Goal: Information Seeking & Learning: Learn about a topic

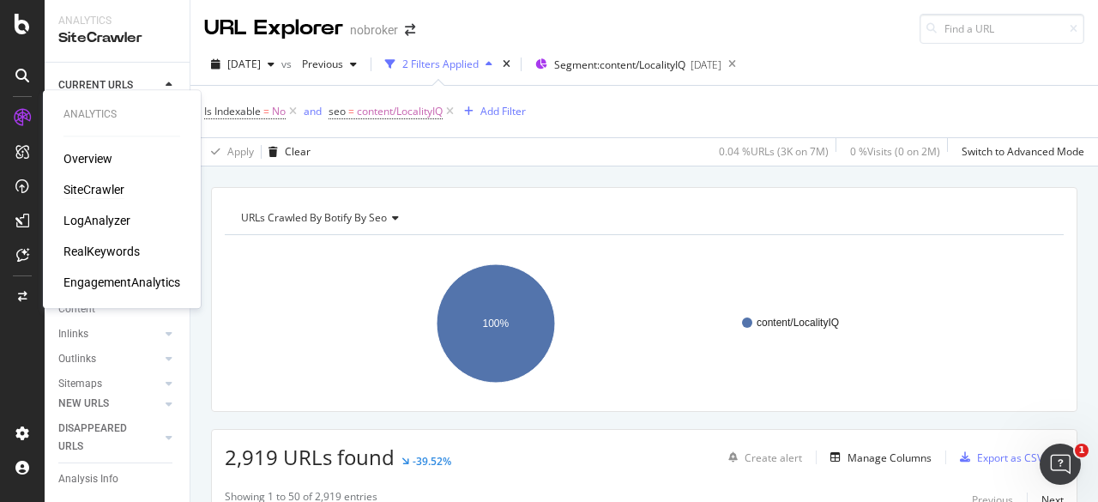
click at [106, 189] on div "SiteCrawler" at bounding box center [93, 189] width 61 height 17
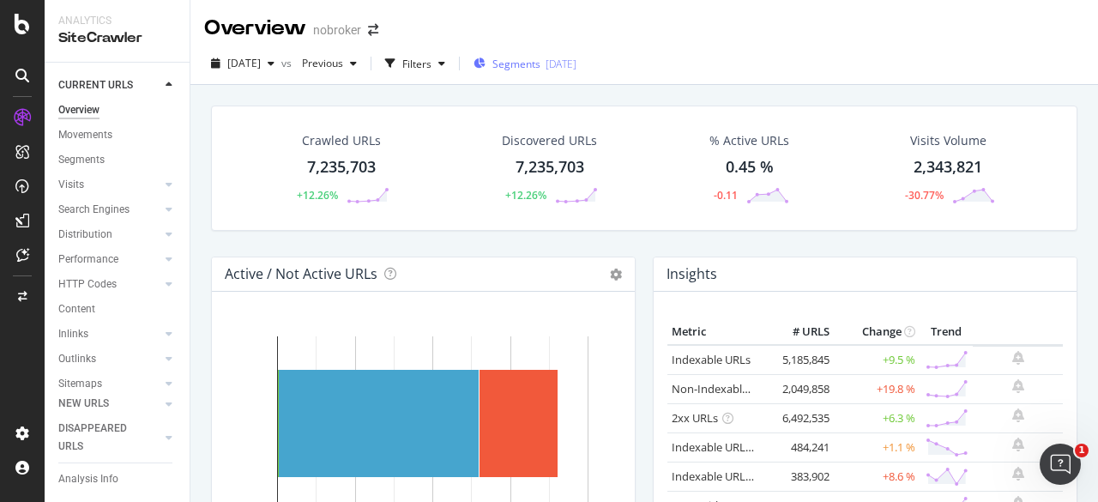
click at [539, 57] on span "Segments" at bounding box center [517, 64] width 48 height 15
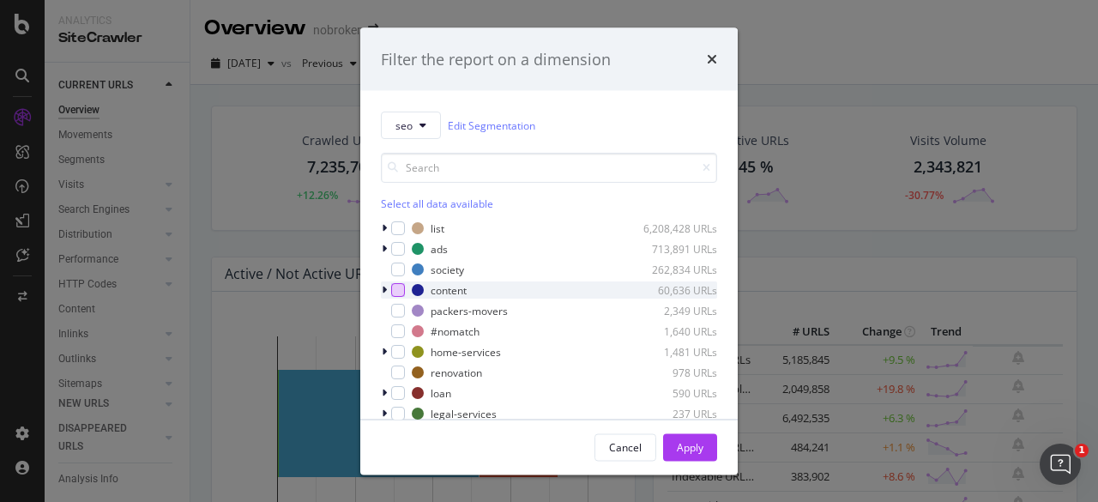
click at [391, 291] on div "modal" at bounding box center [398, 290] width 14 height 14
click at [384, 291] on icon "modal" at bounding box center [384, 290] width 5 height 10
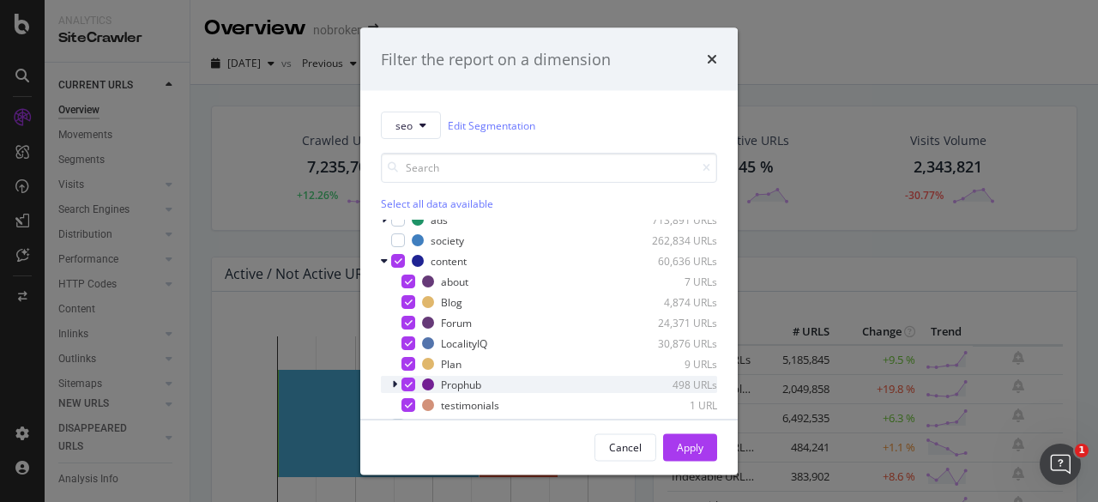
scroll to position [28, 0]
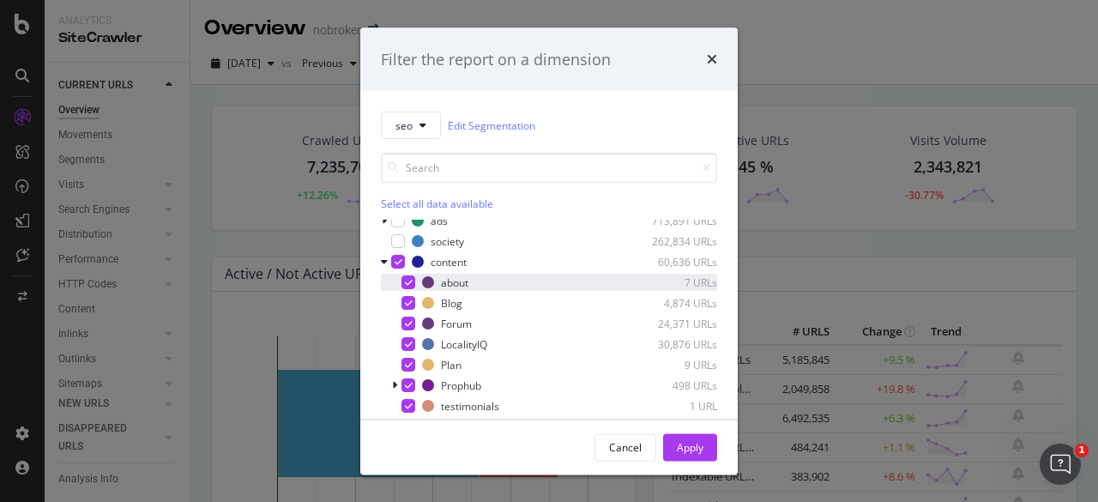
click at [411, 279] on icon "modal" at bounding box center [409, 282] width 8 height 9
click at [407, 303] on icon "modal" at bounding box center [409, 303] width 8 height 9
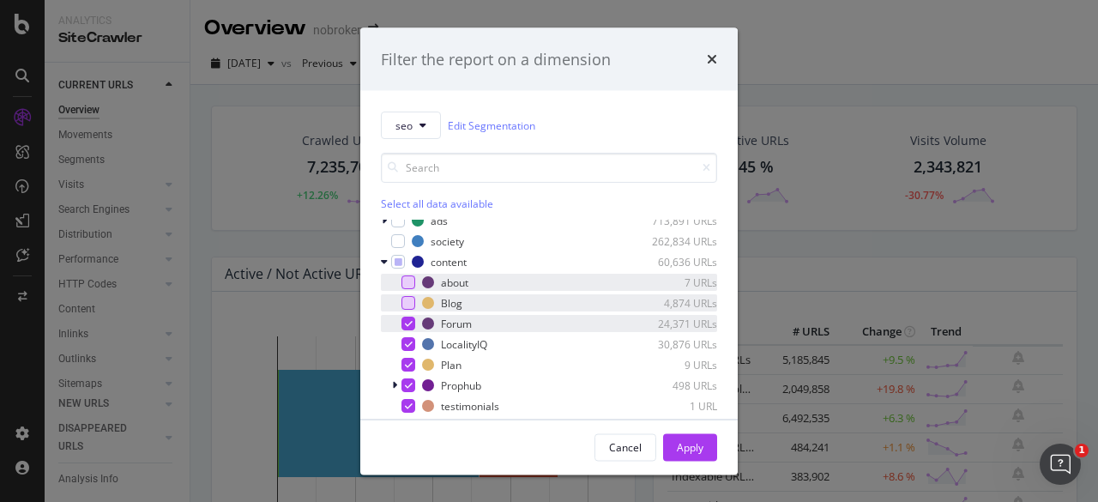
click at [407, 327] on div "modal" at bounding box center [409, 324] width 14 height 14
drag, startPoint x: 406, startPoint y: 364, endPoint x: 408, endPoint y: 384, distance: 20.8
click at [408, 384] on div "about 7 URLs Blog 4,874 URLs Forum 24,371 URLs LocalityIQ 30,876 URLs Plan 9 UR…" at bounding box center [549, 344] width 336 height 141
click at [408, 384] on icon "modal" at bounding box center [409, 385] width 8 height 9
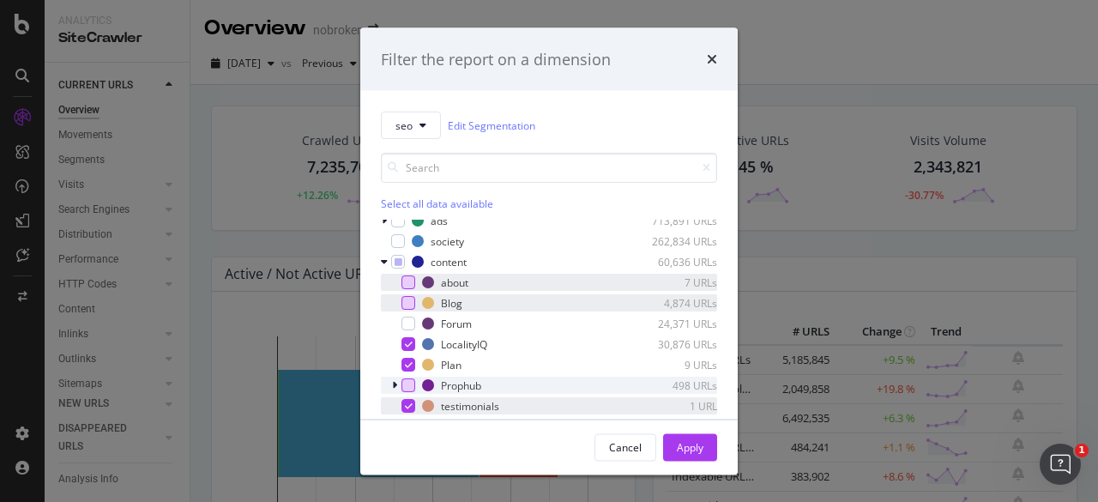
click at [408, 402] on icon "modal" at bounding box center [409, 406] width 8 height 9
click at [408, 358] on div "modal" at bounding box center [409, 365] width 14 height 14
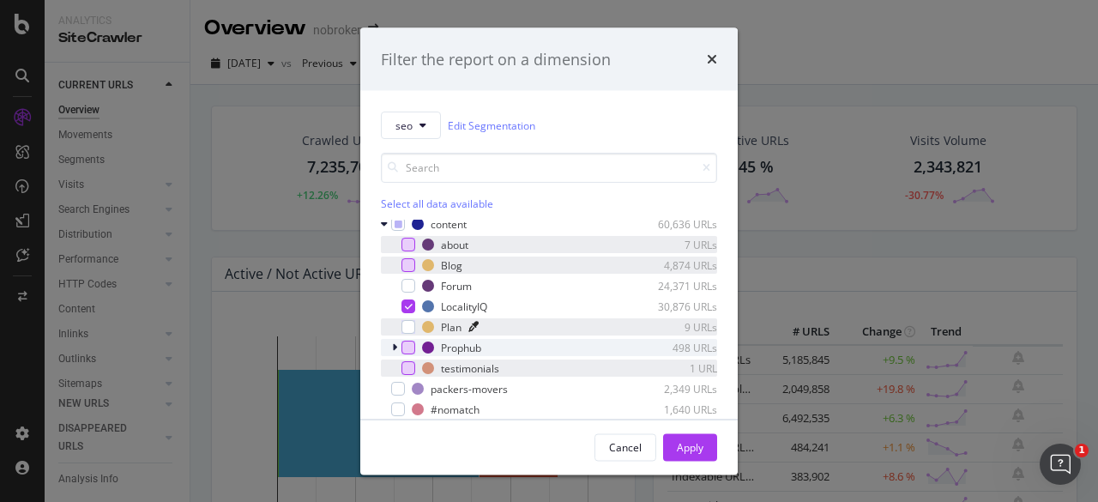
scroll to position [62, 0]
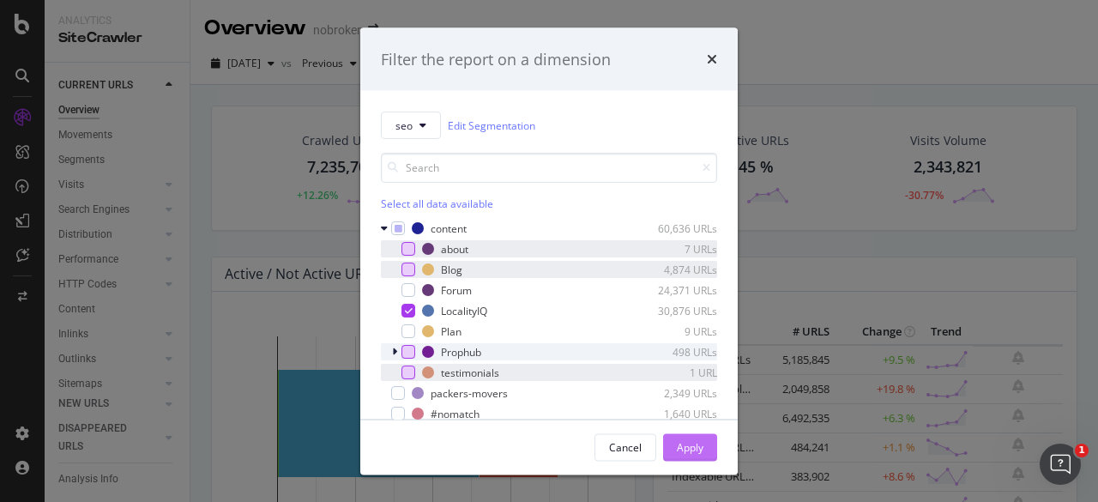
click at [694, 449] on div "Apply" at bounding box center [690, 446] width 27 height 15
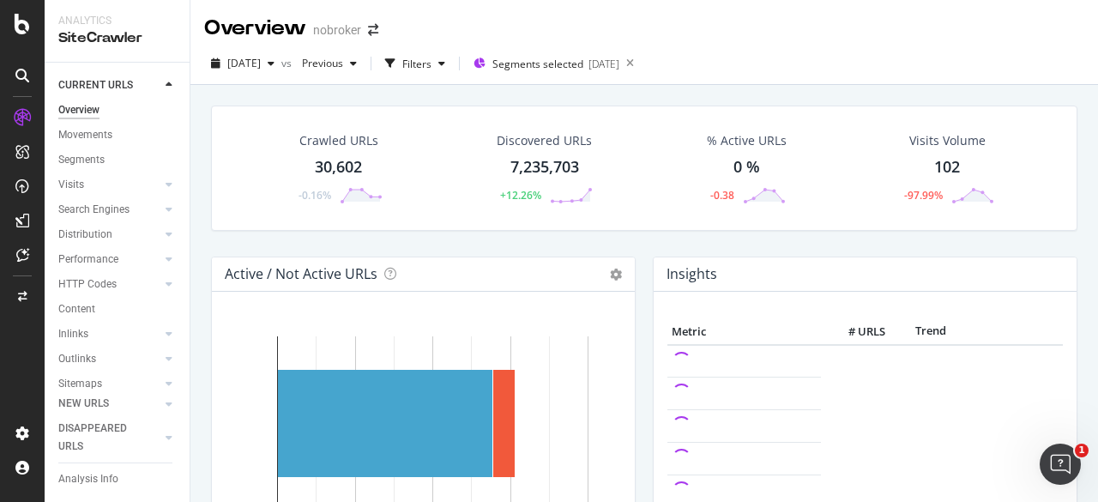
click at [855, 107] on div "Crawled URLs 30,602 -0.16% Discovered URLs 7,235,703 +12.26% % Active URLs 0 % …" at bounding box center [644, 168] width 867 height 125
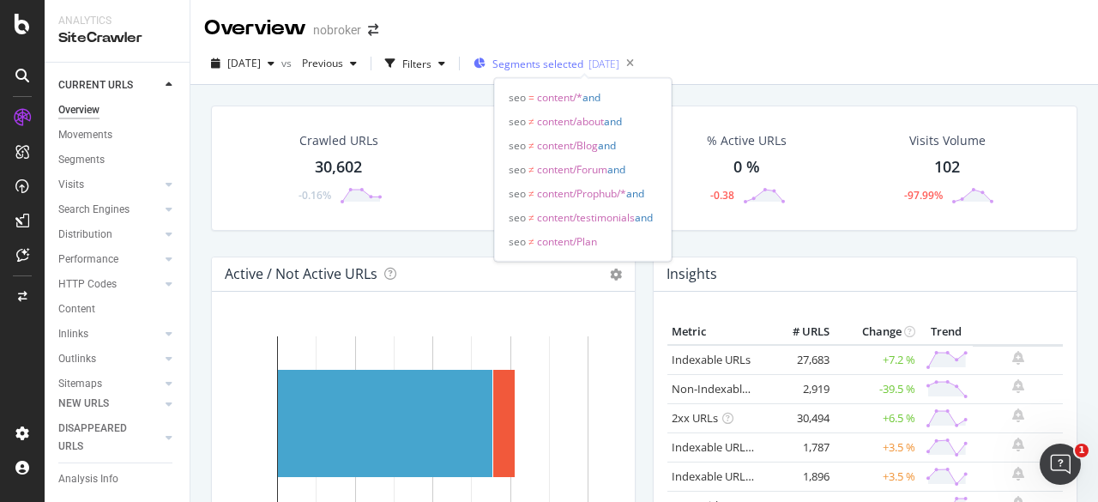
click at [583, 71] on div "Segments selected 2025-09-03" at bounding box center [547, 64] width 146 height 26
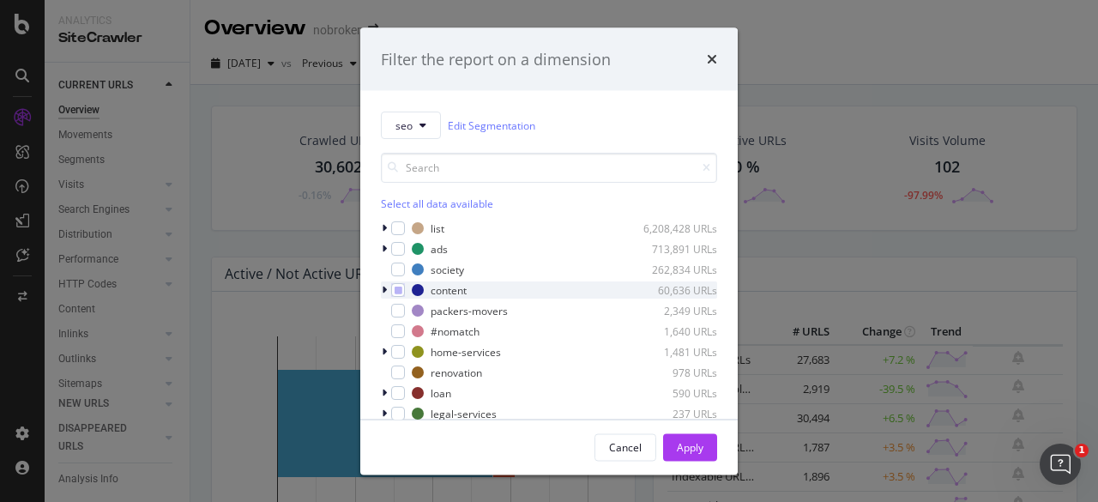
click at [383, 288] on icon "modal" at bounding box center [384, 290] width 5 height 10
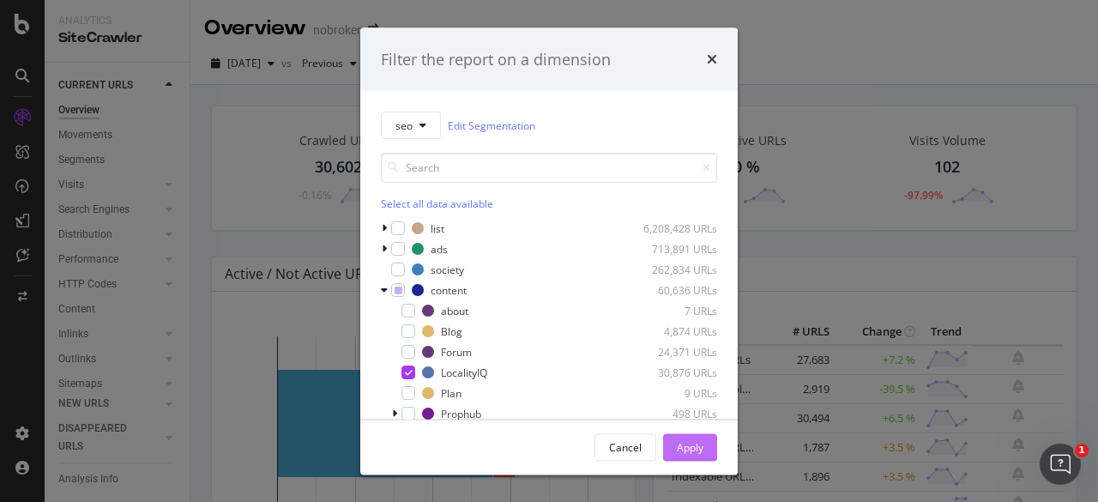
click at [681, 454] on div "Apply" at bounding box center [690, 446] width 27 height 15
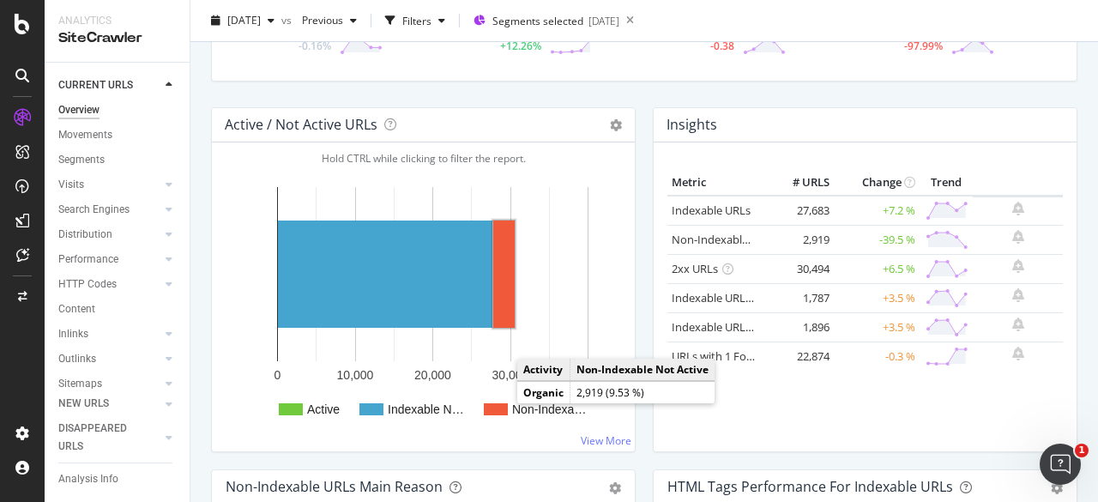
scroll to position [157, 0]
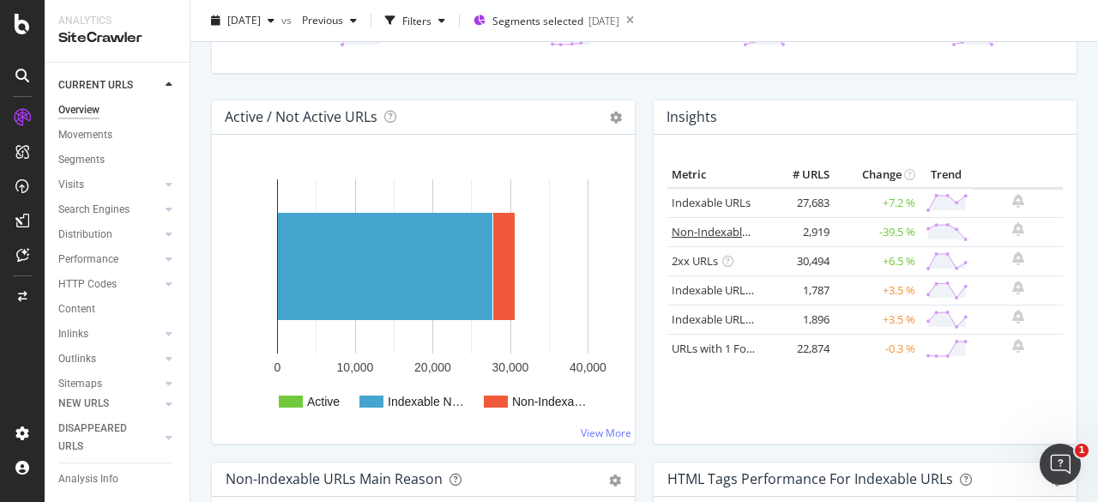
click at [721, 229] on link "Non-Indexable URLs" at bounding box center [724, 231] width 105 height 15
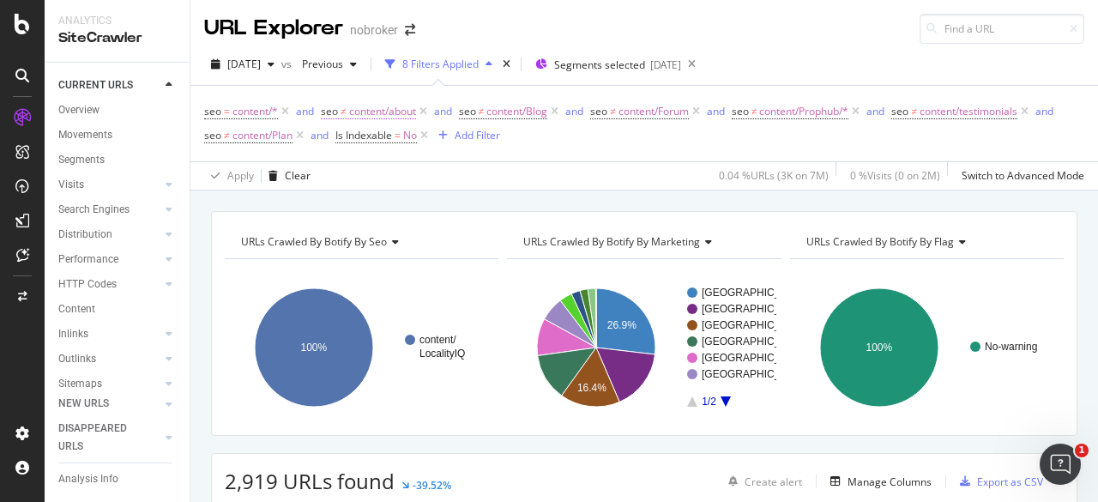
click at [416, 100] on span "content/about" at bounding box center [382, 112] width 67 height 24
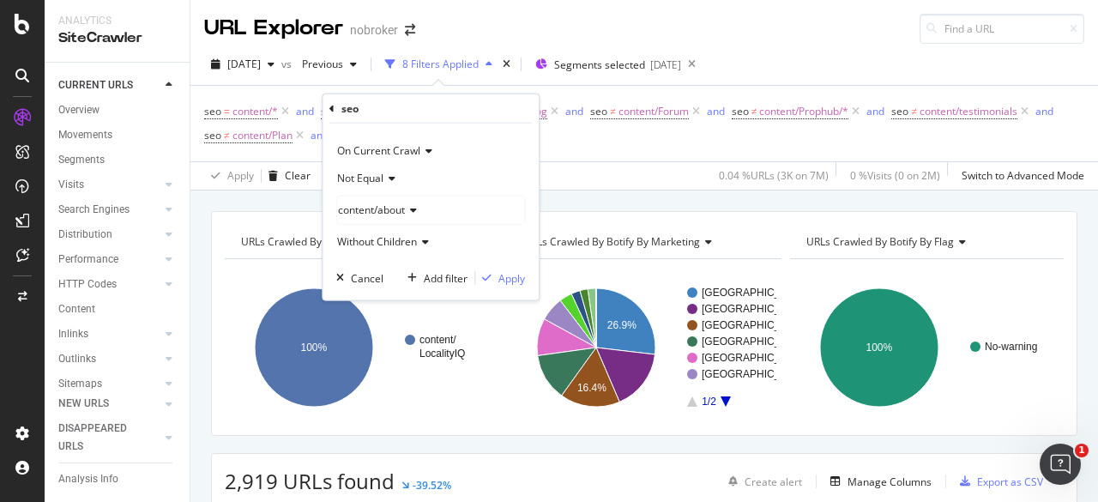
click at [930, 95] on div "seo = content/* and seo ≠ content/about and seo ≠ content/Blog and seo ≠ conten…" at bounding box center [644, 124] width 880 height 76
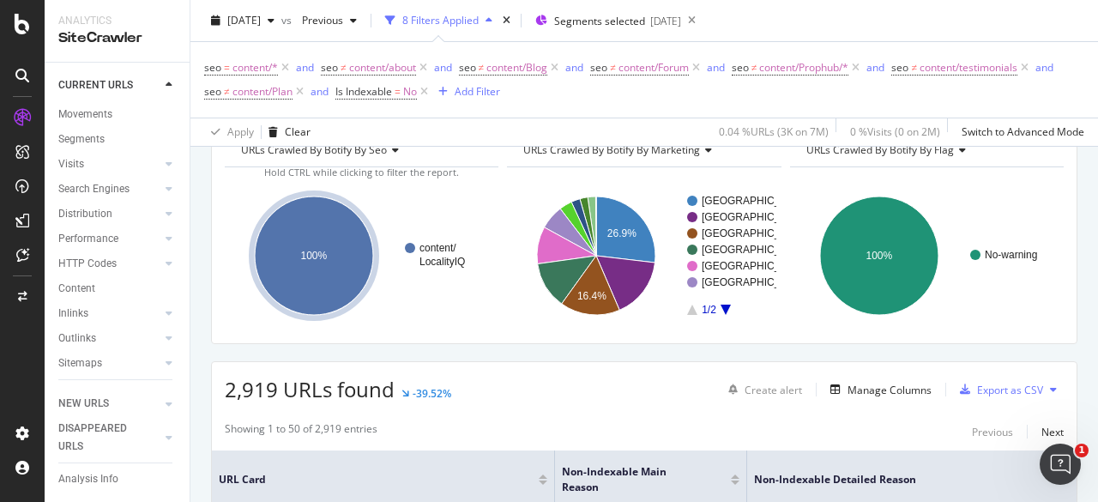
scroll to position [100, 0]
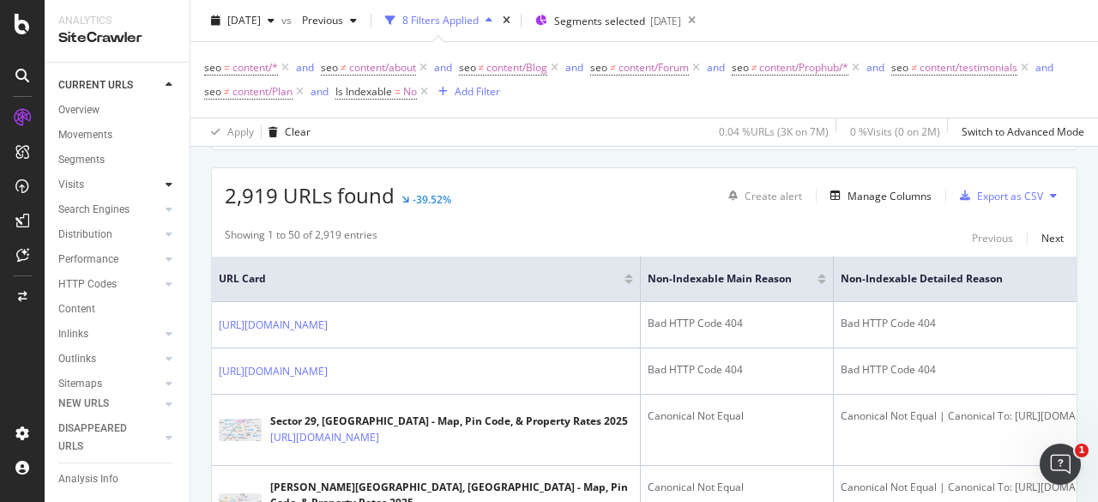
click at [166, 184] on icon at bounding box center [169, 184] width 7 height 10
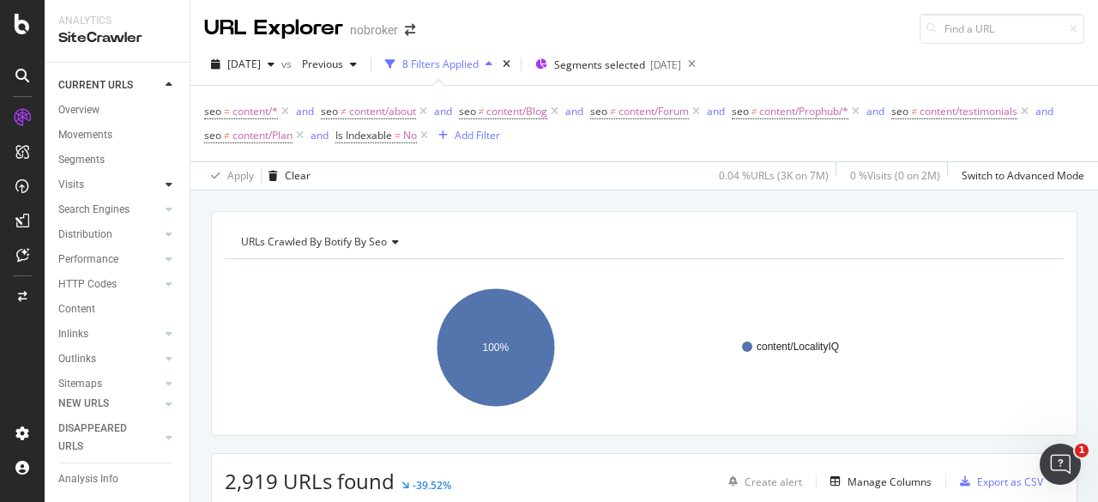
click at [166, 186] on icon at bounding box center [169, 184] width 7 height 10
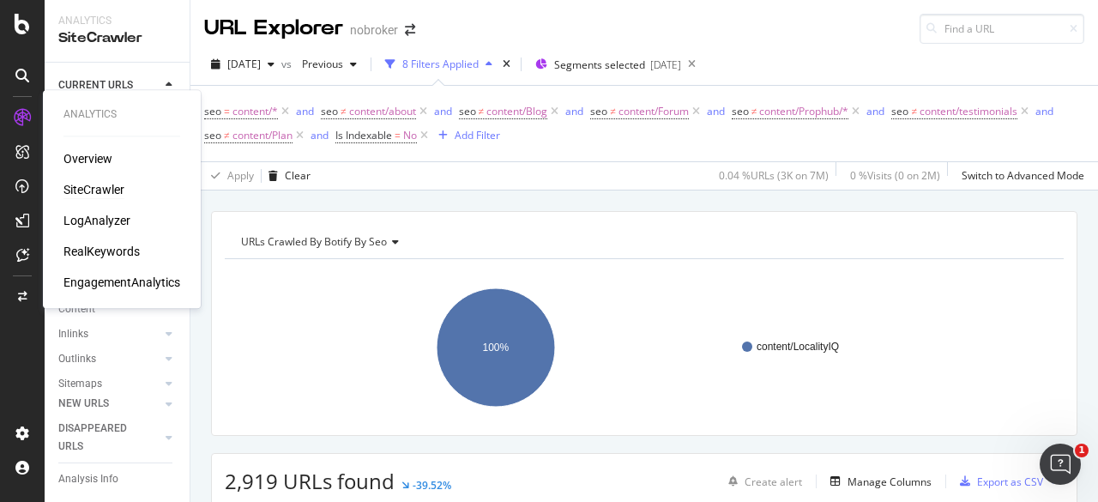
click at [124, 190] on div "SiteCrawler" at bounding box center [93, 189] width 61 height 17
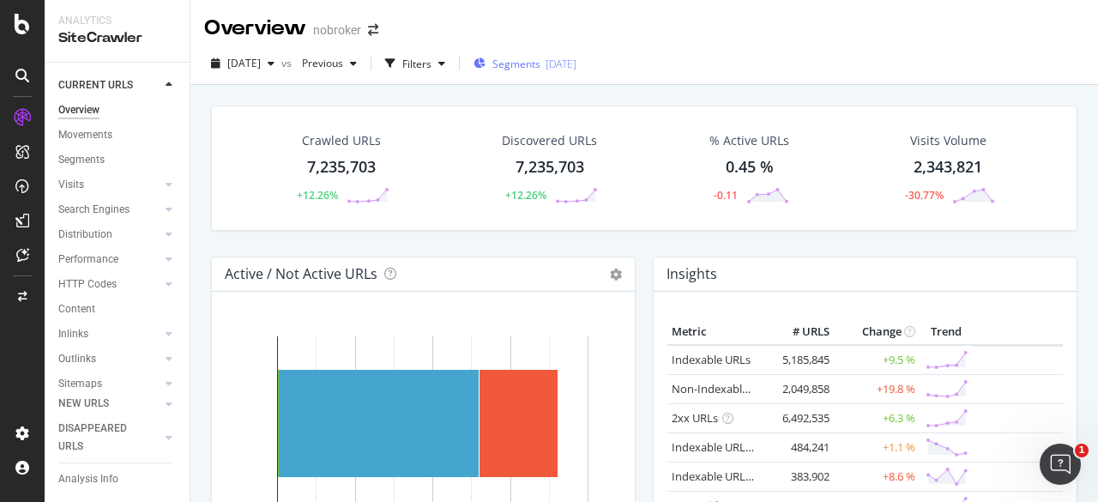
click at [538, 61] on span "Segments" at bounding box center [517, 64] width 48 height 15
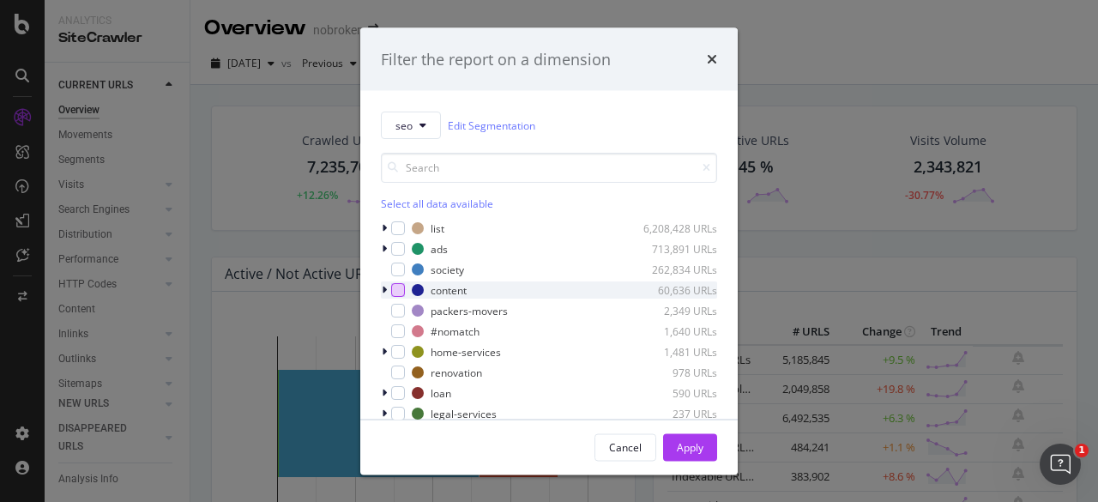
click at [400, 286] on div "modal" at bounding box center [398, 290] width 14 height 14
click at [385, 293] on icon "modal" at bounding box center [384, 290] width 5 height 10
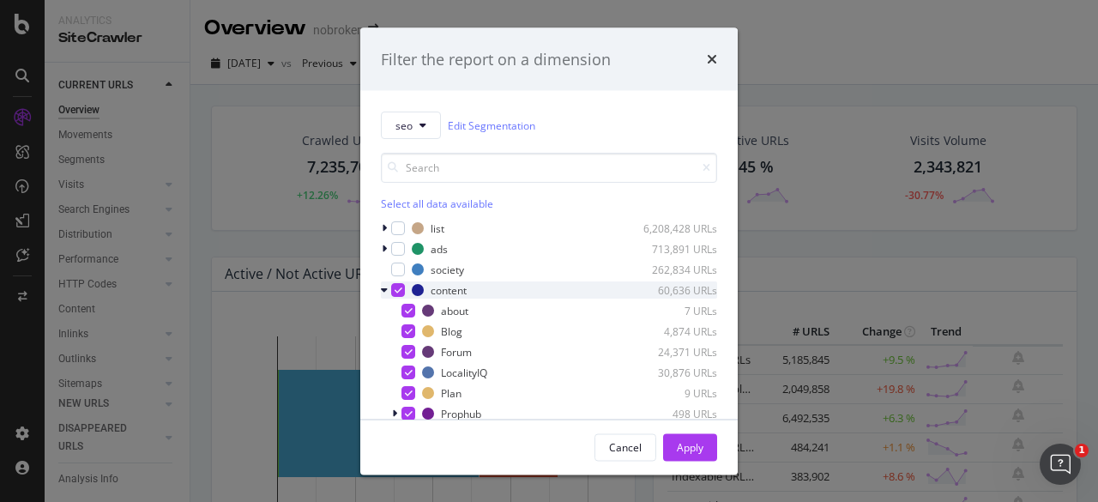
click at [398, 294] on div "modal" at bounding box center [398, 290] width 14 height 14
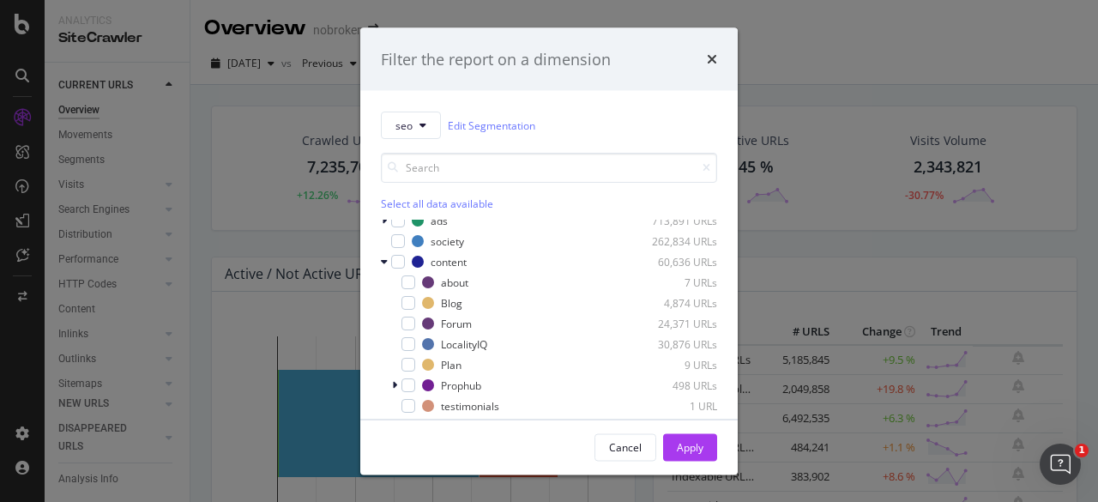
scroll to position [43, 0]
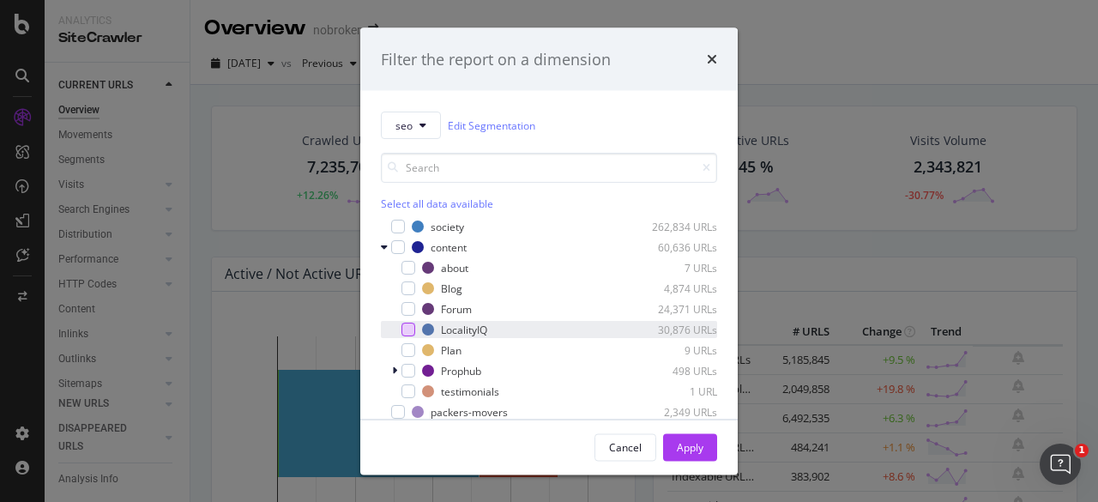
click at [408, 330] on div "modal" at bounding box center [409, 330] width 14 height 14
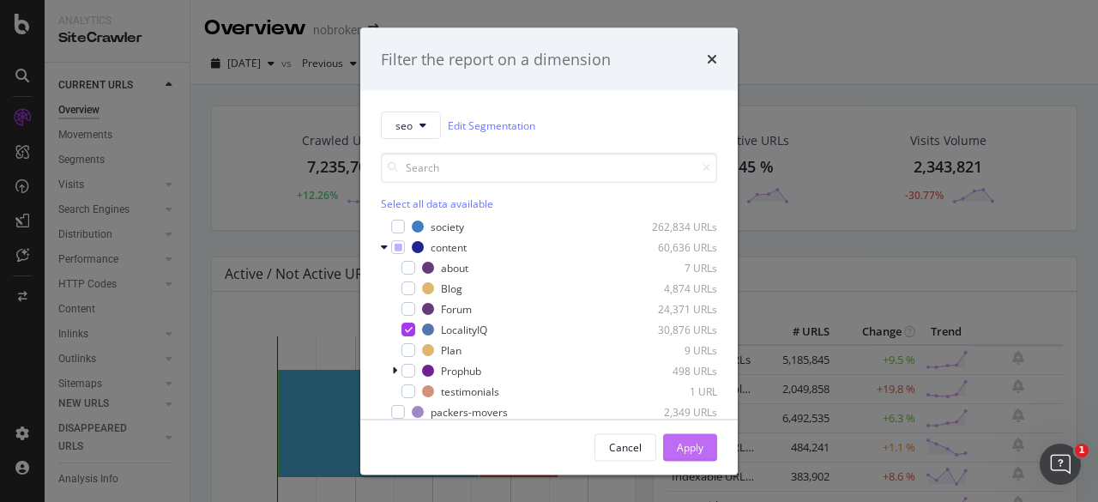
click at [704, 450] on button "Apply" at bounding box center [690, 446] width 54 height 27
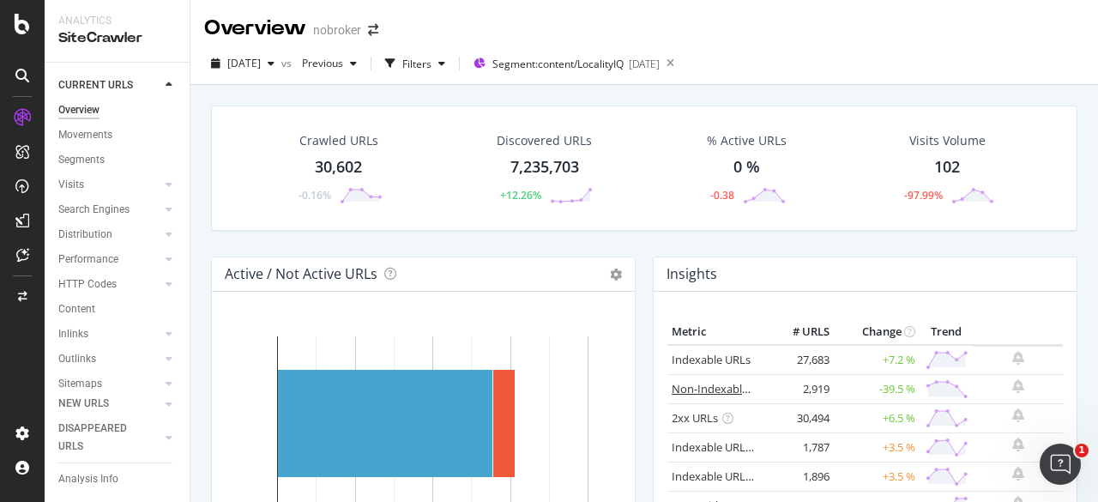
click at [714, 384] on link "Non-Indexable URLs" at bounding box center [724, 388] width 105 height 15
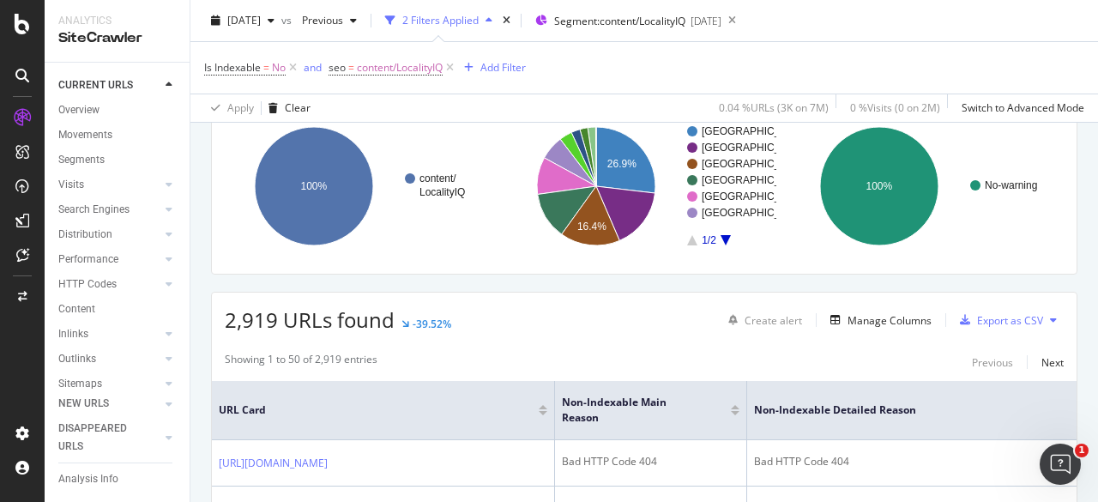
scroll to position [142, 0]
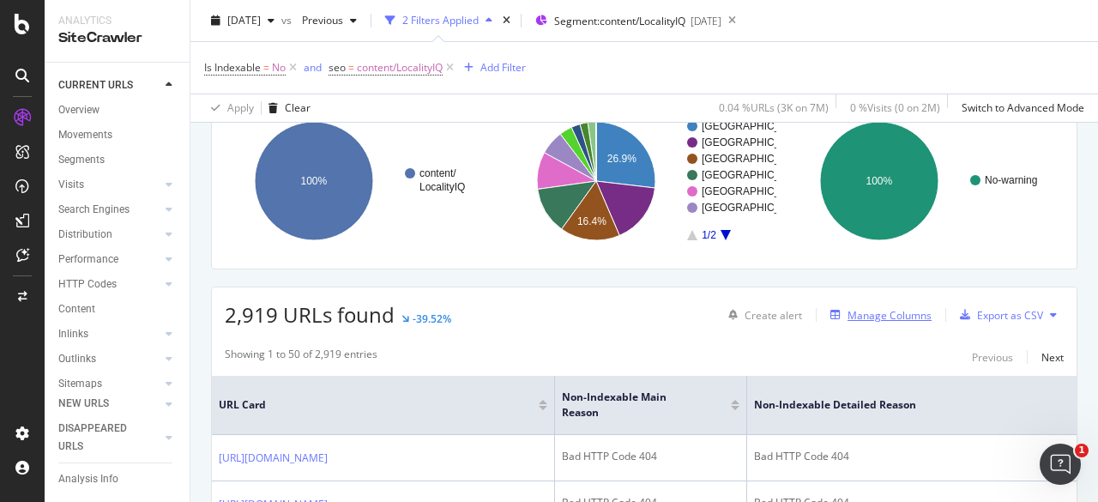
click at [829, 311] on div "button" at bounding box center [836, 315] width 24 height 10
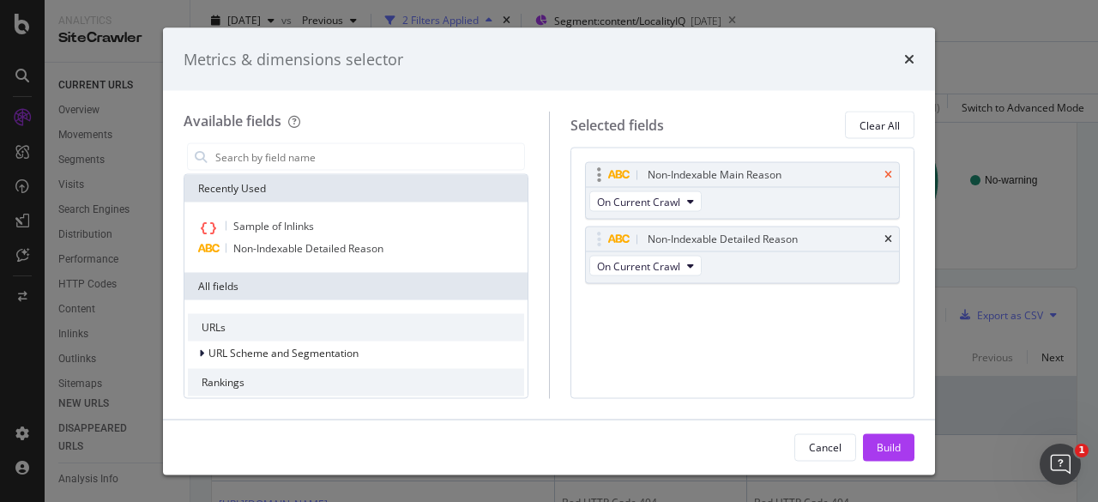
click at [886, 171] on icon "times" at bounding box center [889, 175] width 8 height 10
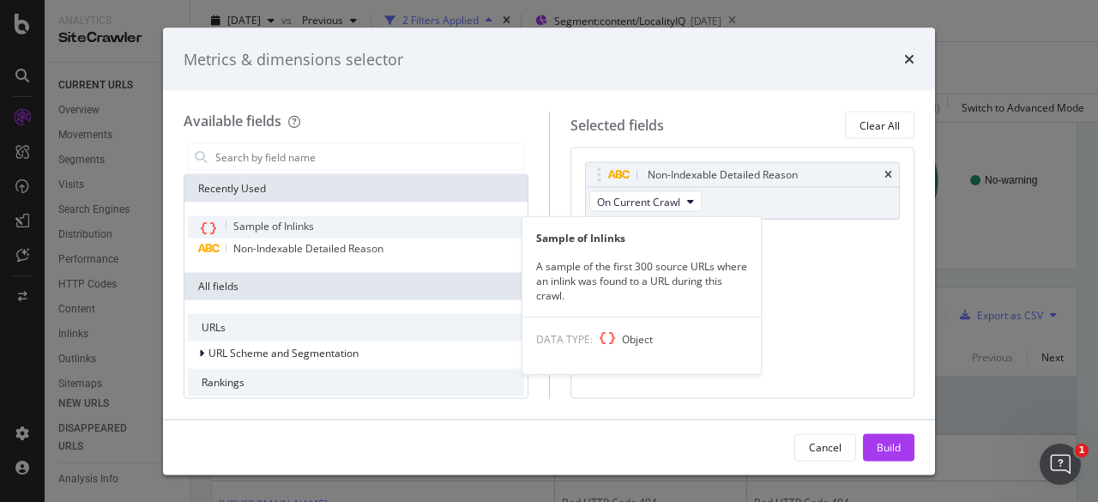
click at [269, 222] on span "Sample of Inlinks" at bounding box center [273, 226] width 81 height 15
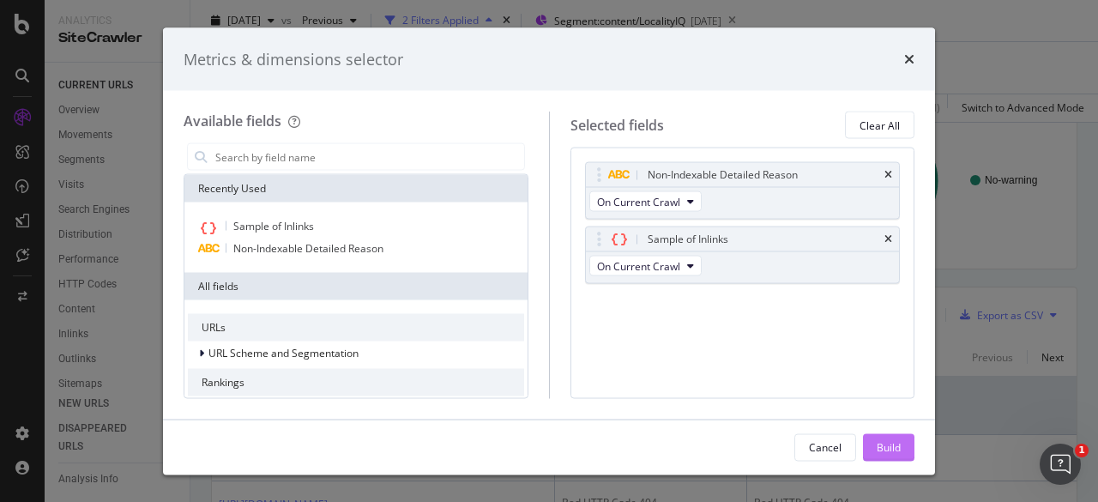
click at [877, 436] on div "Build" at bounding box center [889, 447] width 24 height 26
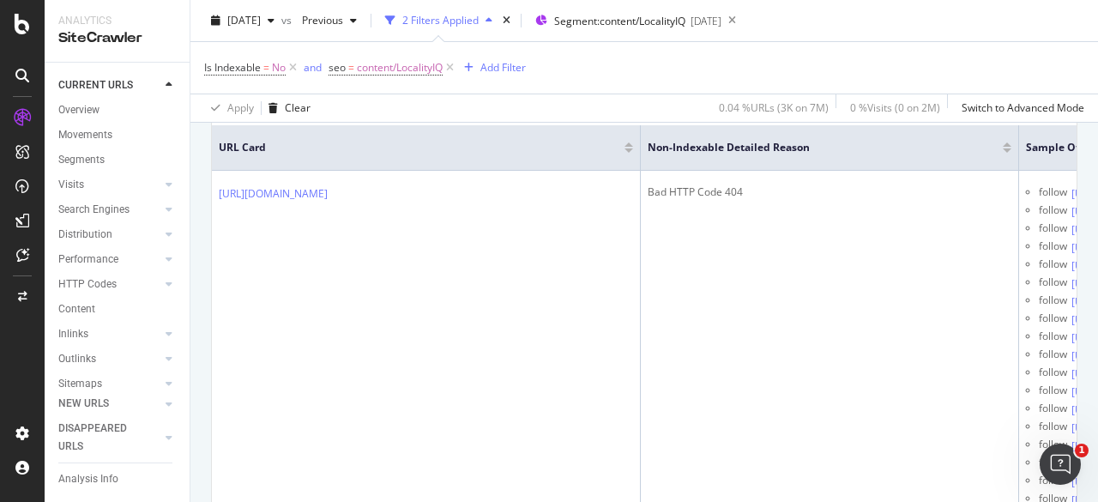
scroll to position [400, 0]
